Goal: Task Accomplishment & Management: Use online tool/utility

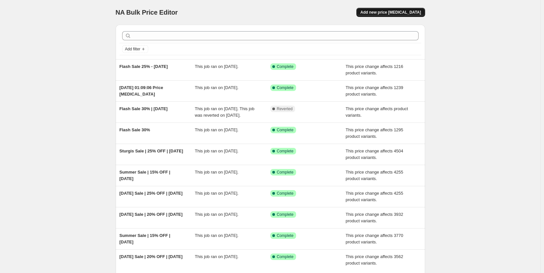
click at [410, 11] on span "Add new price [MEDICAL_DATA]" at bounding box center [390, 12] width 61 height 5
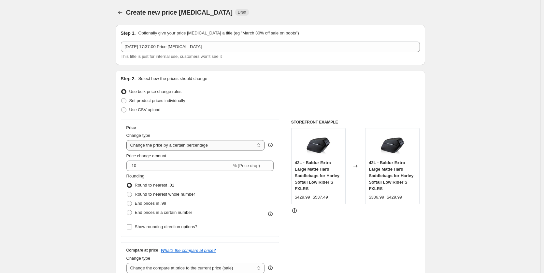
click at [153, 146] on select "Change the price to a certain amount Change the price by a certain amount Chang…" at bounding box center [195, 145] width 138 height 10
select select "pcap"
click at [128, 140] on select "Change the price to a certain amount Change the price by a certain amount Chang…" at bounding box center [195, 145] width 138 height 10
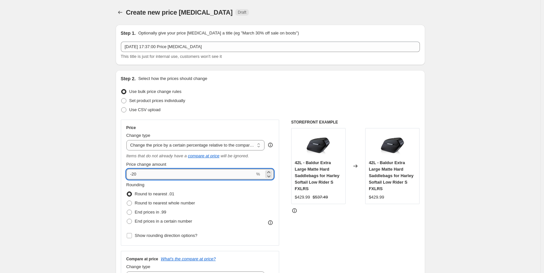
click at [138, 177] on input "-20" at bounding box center [190, 174] width 129 height 10
type input "-25"
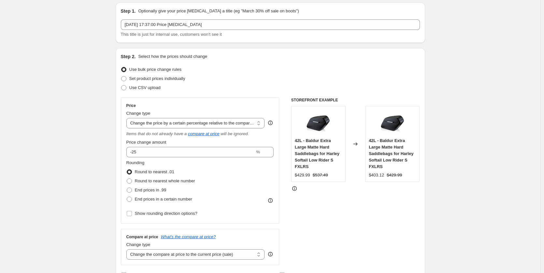
scroll to position [33, 0]
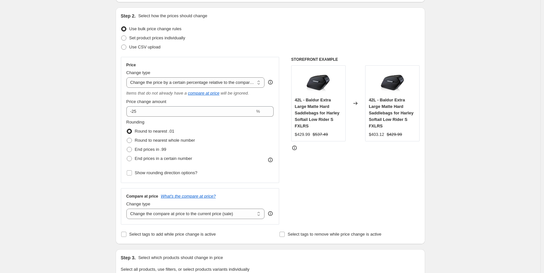
scroll to position [98, 0]
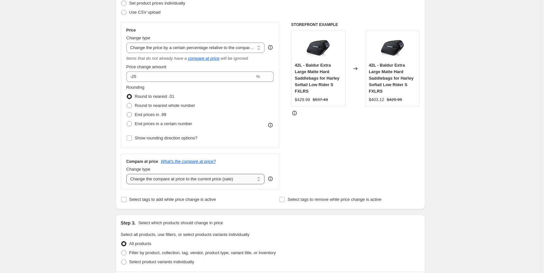
click at [180, 178] on select "Change the compare at price to the current price (sale) Change the compare at p…" at bounding box center [195, 179] width 138 height 10
select select "no_change"
click at [128, 174] on select "Change the compare at price to the current price (sale) Change the compare at p…" at bounding box center [195, 179] width 138 height 10
click at [74, 184] on div "Create new price [MEDICAL_DATA]. This page is ready Create new price [MEDICAL_D…" at bounding box center [270, 240] width 540 height 676
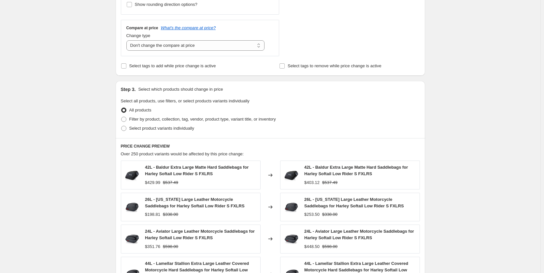
scroll to position [260, 0]
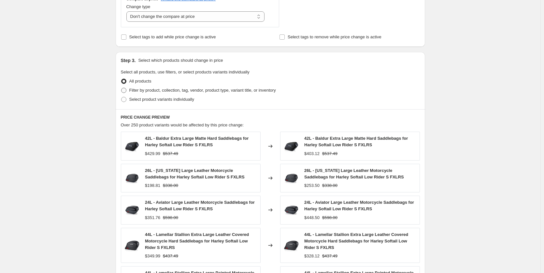
click at [166, 89] on span "Filter by product, collection, tag, vendor, product type, variant title, or inv…" at bounding box center [202, 90] width 147 height 5
click at [121, 88] on input "Filter by product, collection, tag, vendor, product type, variant title, or inv…" at bounding box center [121, 88] width 0 height 0
radio input "true"
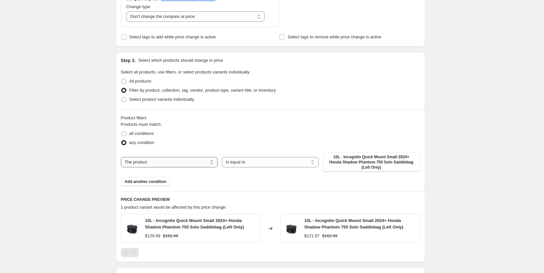
click at [147, 160] on select "The product The product's collection The product's tag The product's vendor The…" at bounding box center [169, 162] width 97 height 10
select select "tag"
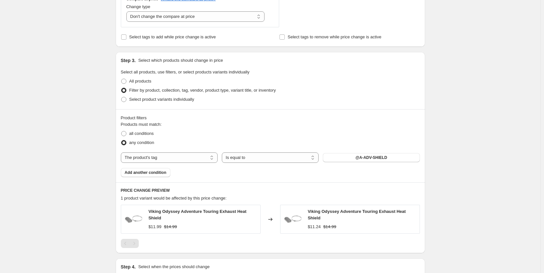
click at [375, 163] on div "Products must match: all conditions any condition The product The product's col…" at bounding box center [270, 149] width 299 height 56
click at [370, 158] on span "@A-ADV-SHIELD" at bounding box center [371, 157] width 32 height 5
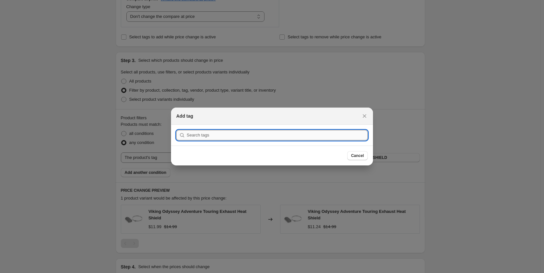
click at [231, 136] on input ":r2f:" at bounding box center [277, 135] width 181 height 10
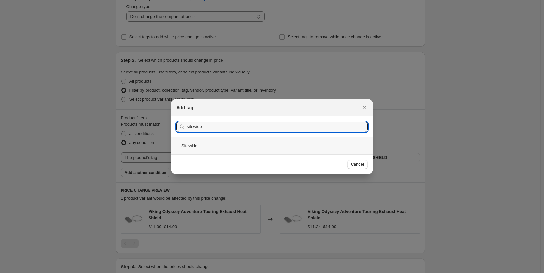
type input "sitewide"
click at [204, 147] on div "Sitewide" at bounding box center [272, 145] width 202 height 17
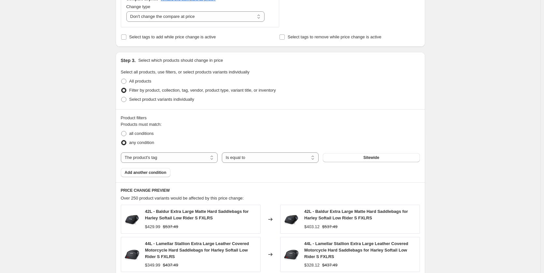
click at [485, 147] on div "Create new price [MEDICAL_DATA]. This page is ready Create new price [MEDICAL_D…" at bounding box center [270, 115] width 540 height 750
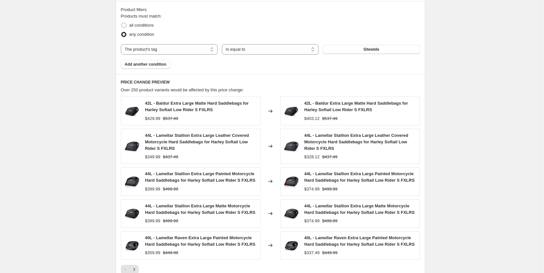
scroll to position [287, 0]
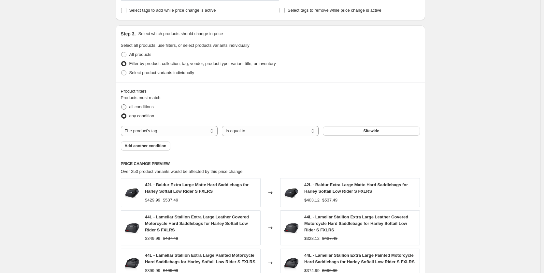
click at [137, 108] on span "all conditions" at bounding box center [141, 107] width 24 height 5
click at [121, 105] on input "all conditions" at bounding box center [121, 105] width 0 height 0
radio input "true"
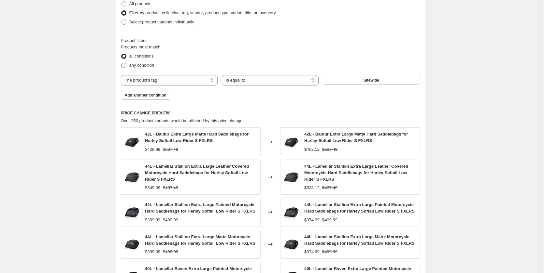
scroll to position [385, 0]
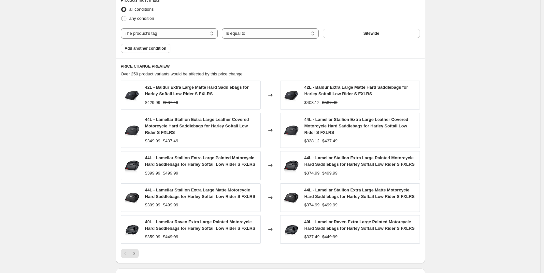
click at [350, 95] on span "42L - Baldur Extra Large Matte Hard Saddlebags for Harley Softail Low Rider S F…" at bounding box center [356, 90] width 104 height 11
copy span "42L - Baldur Extra Large Matte Hard Saddlebags for Harley Softail Low Rider S F…"
drag, startPoint x: 485, startPoint y: 92, endPoint x: 453, endPoint y: 109, distance: 36.4
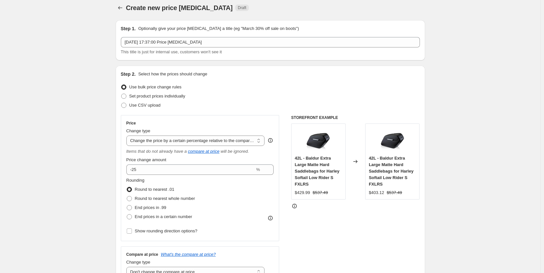
scroll to position [0, 0]
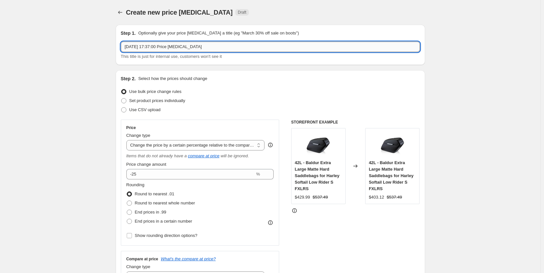
click at [151, 49] on input "[DATE] 17:37:00 Price [MEDICAL_DATA]" at bounding box center [270, 47] width 299 height 10
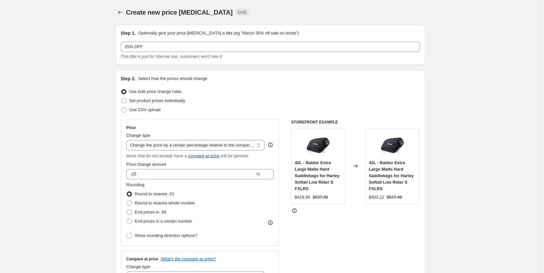
click at [179, 52] on div "25% OFF This title is just for internal use, customers won't see it" at bounding box center [270, 51] width 299 height 18
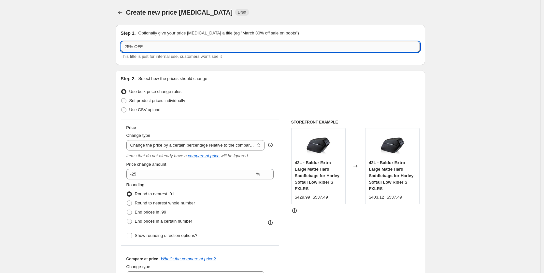
click at [173, 49] on input "25% OFF" at bounding box center [270, 47] width 299 height 10
paste input "[DATE] Sale:"
click at [197, 44] on input "25% OFF [DATE] Sale" at bounding box center [270, 47] width 299 height 10
type input "25% OFF [DATE] Sale | [DATE]"
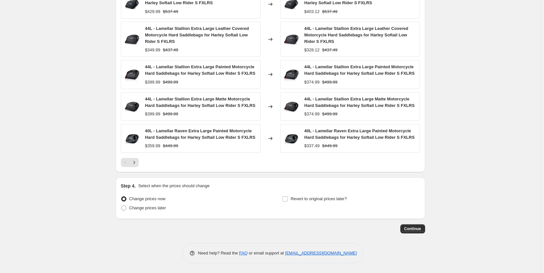
scroll to position [417, 0]
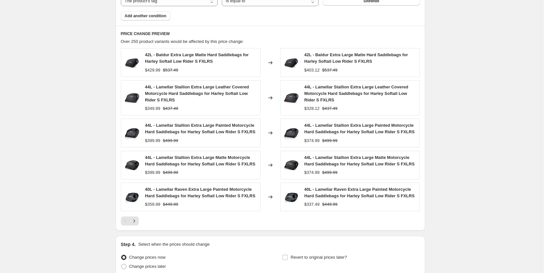
click at [315, 166] on span "44L - Lamellar Stallion Extra Large Matte Motorcycle Hard Saddlebags for Harley…" at bounding box center [359, 160] width 110 height 11
copy span "44L - Lamellar Stallion Extra Large Matte Motorcycle Hard Saddlebags for Harley…"
click at [326, 206] on div "40L - Lamellar Raven Extra Large Painted Motorcycle Hard Saddlebags for Harley …" at bounding box center [360, 197] width 112 height 21
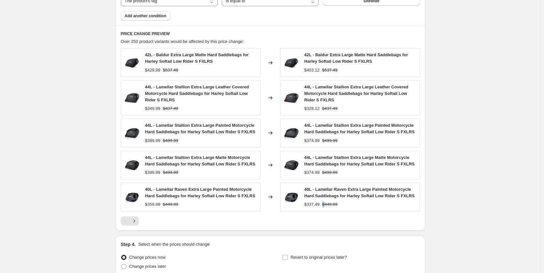
click at [326, 206] on div "40L - Lamellar Raven Extra Large Painted Motorcycle Hard Saddlebags for Harley …" at bounding box center [360, 197] width 112 height 21
click at [320, 199] on span "40L - Lamellar Raven Extra Large Painted Motorcycle Hard Saddlebags for Harley …" at bounding box center [359, 192] width 110 height 11
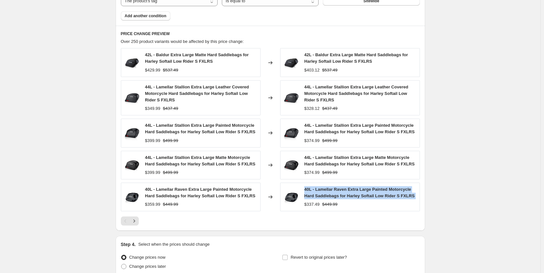
click at [320, 199] on span "40L - Lamellar Raven Extra Large Painted Motorcycle Hard Saddlebags for Harley …" at bounding box center [359, 192] width 110 height 11
copy span "40L - Lamellar Raven Extra Large Painted Motorcycle Hard Saddlebags for Harley …"
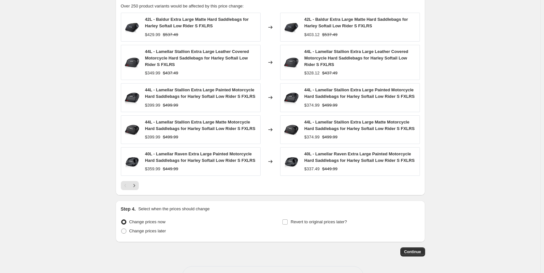
scroll to position [483, 0]
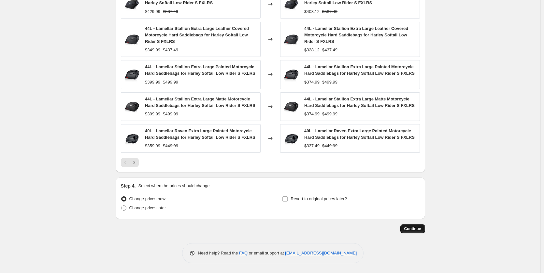
click at [416, 231] on span "Continue" at bounding box center [412, 229] width 17 height 5
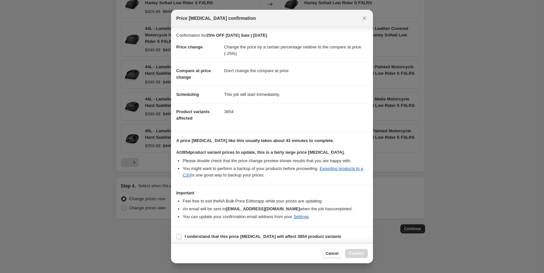
scroll to position [9, 0]
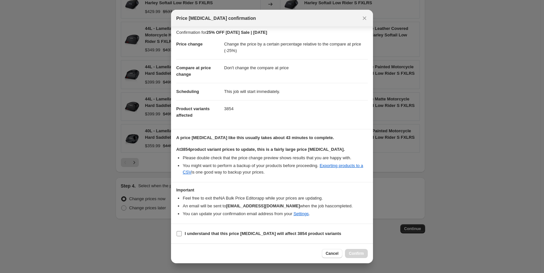
click at [199, 232] on b "I understand that this price [MEDICAL_DATA] will affect 3854 product variants" at bounding box center [263, 233] width 157 height 5
click at [182, 232] on input "I understand that this price [MEDICAL_DATA] will affect 3854 product variants" at bounding box center [178, 233] width 5 height 5
checkbox input "true"
click at [353, 254] on span "Confirm" at bounding box center [356, 253] width 15 height 5
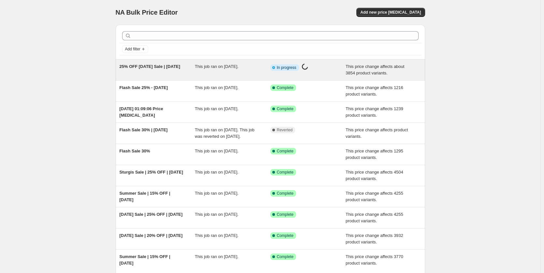
click at [208, 68] on span "This job ran on [DATE]." at bounding box center [217, 66] width 44 height 5
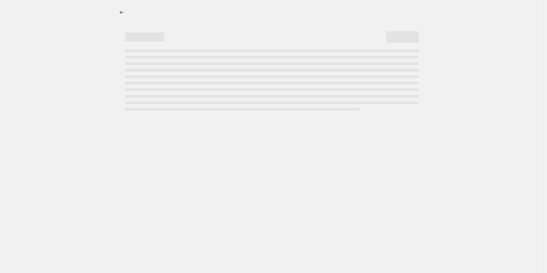
select select "pcap"
select select "no_change"
select select "tag"
